Goal: Task Accomplishment & Management: Manage account settings

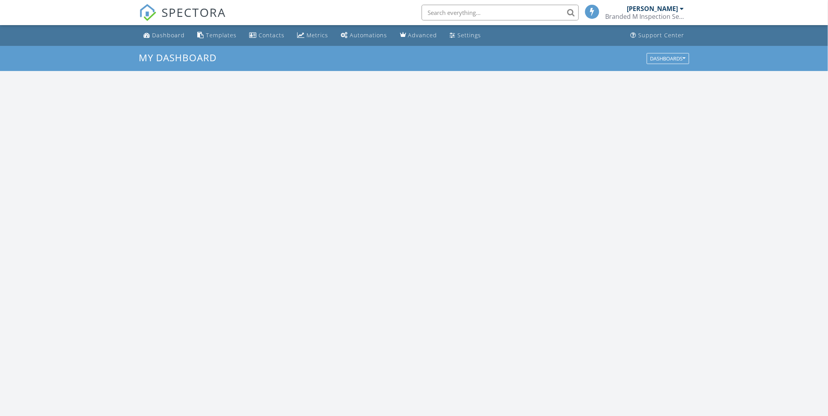
scroll to position [729, 842]
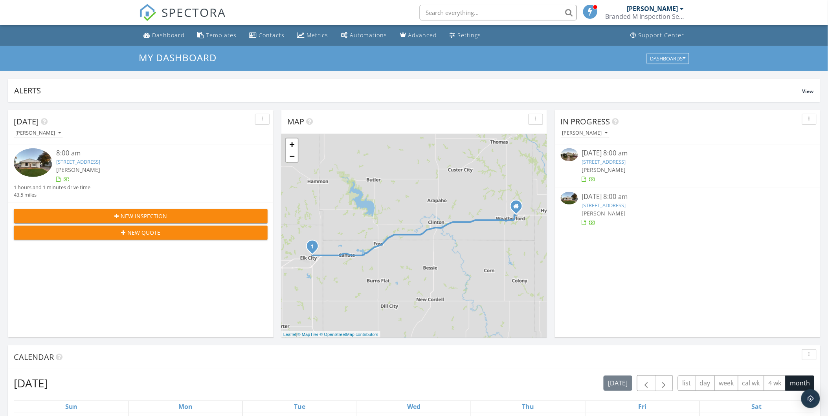
click at [610, 205] on link "117 Shell Blvd, Elk City, OK 73644" at bounding box center [604, 205] width 44 height 7
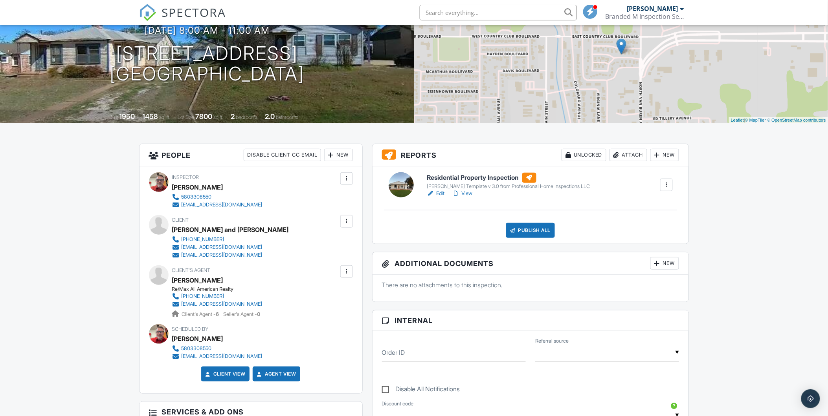
scroll to position [87, 0]
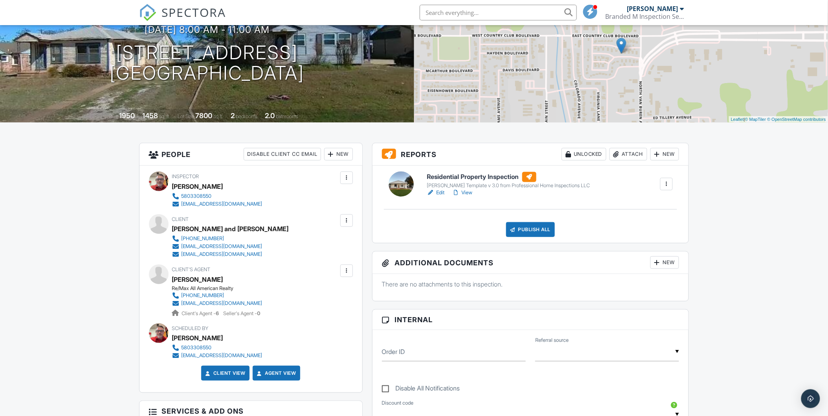
click at [481, 180] on h6 "Residential Property Inspection" at bounding box center [508, 177] width 163 height 10
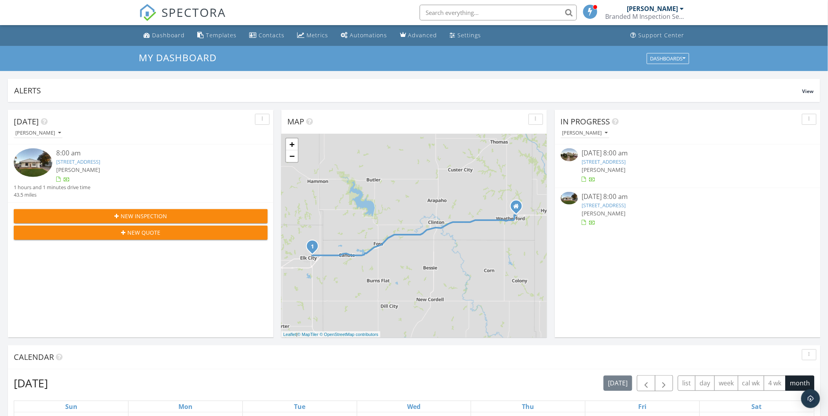
click at [83, 165] on link "[STREET_ADDRESS]" at bounding box center [78, 161] width 44 height 7
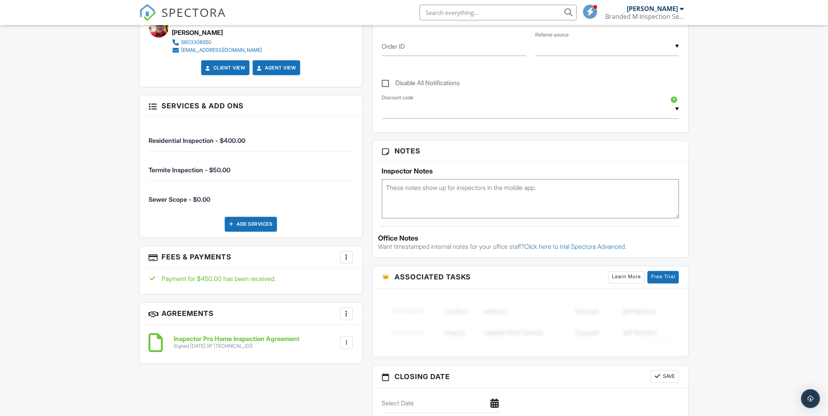
click at [249, 223] on div "Add Services" at bounding box center [251, 224] width 52 height 15
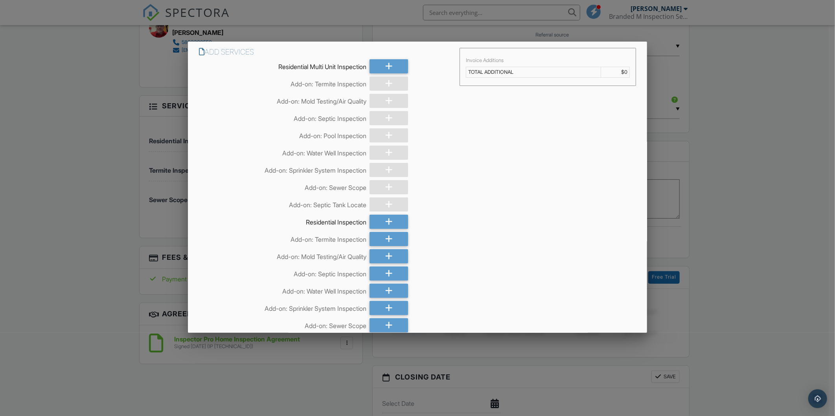
click at [329, 20] on div at bounding box center [417, 221] width 835 height 521
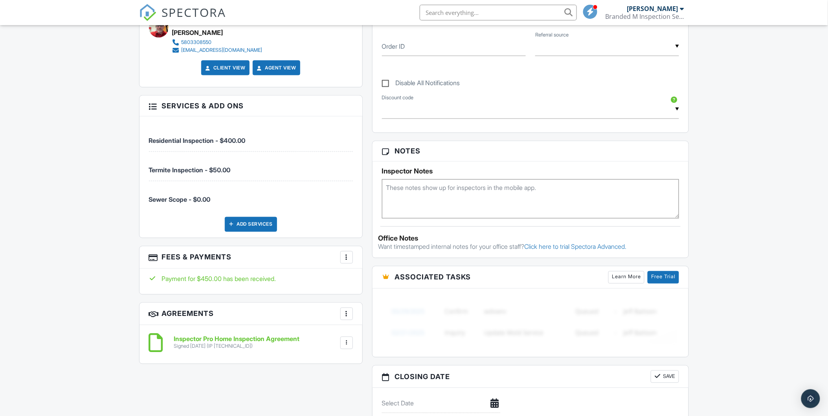
click at [348, 258] on div at bounding box center [347, 258] width 8 height 8
click at [384, 319] on li "View Invoice" at bounding box center [386, 321] width 82 height 20
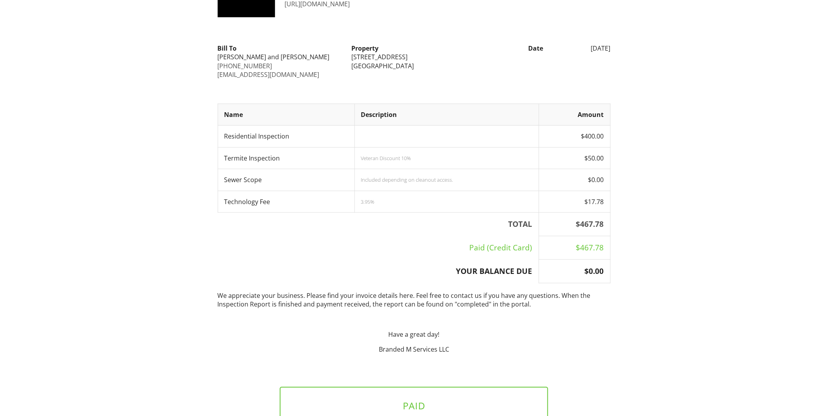
scroll to position [127, 0]
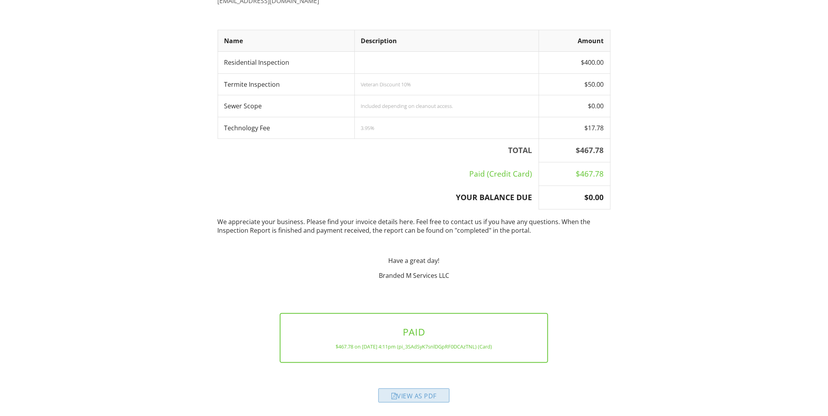
click at [414, 398] on div "View as PDF" at bounding box center [413, 396] width 71 height 14
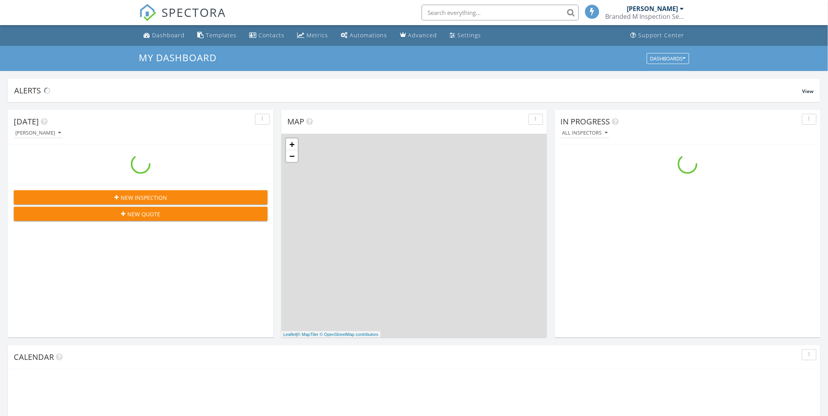
scroll to position [729, 842]
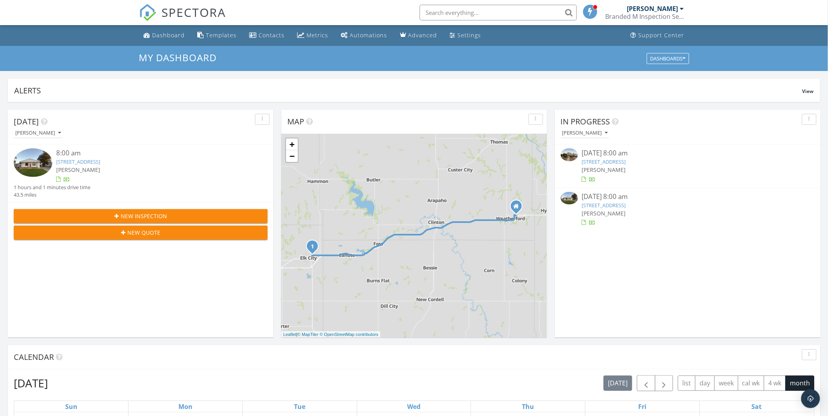
click at [597, 203] on link "117 Shell Blvd, Elk City, OK 73644" at bounding box center [604, 205] width 44 height 7
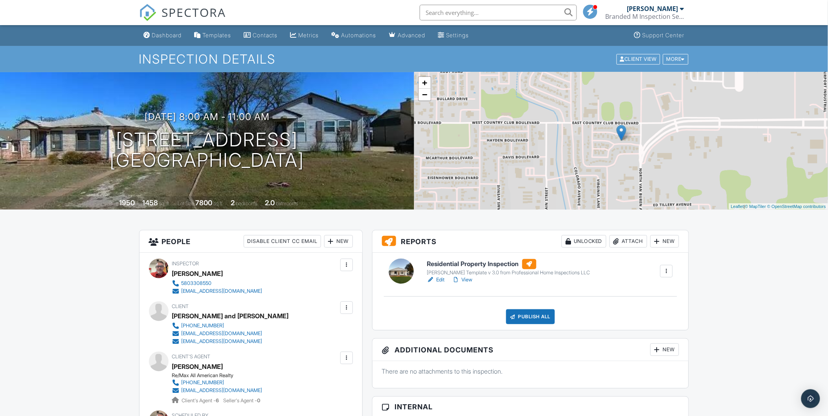
click at [490, 266] on h6 "Residential Property Inspection" at bounding box center [508, 264] width 163 height 10
